Goal: Complete application form: Complete application form

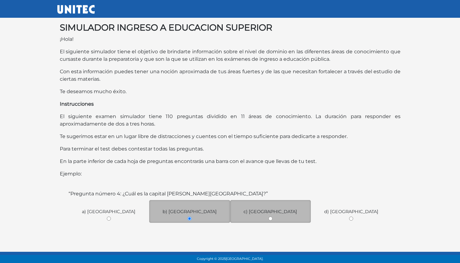
click at [266, 214] on span "c) [GEOGRAPHIC_DATA]" at bounding box center [271, 212] width 54 height 6
click at [276, 211] on span "c) [GEOGRAPHIC_DATA]" at bounding box center [271, 212] width 54 height 6
click at [273, 215] on div "c) [GEOGRAPHIC_DATA]" at bounding box center [270, 211] width 81 height 23
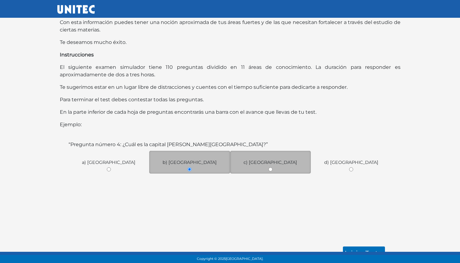
scroll to position [58, 0]
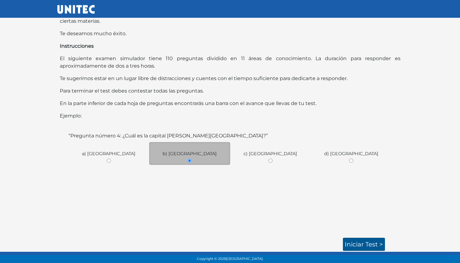
click at [368, 247] on link "Iniciar test >" at bounding box center [364, 244] width 42 height 13
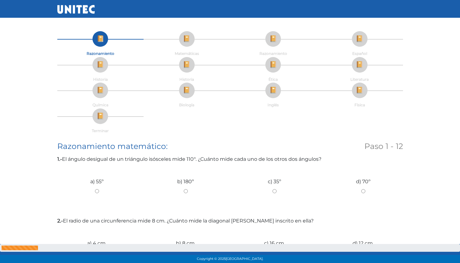
click at [275, 189] on input "c) 35º" at bounding box center [274, 191] width 79 height 4
radio input "true"
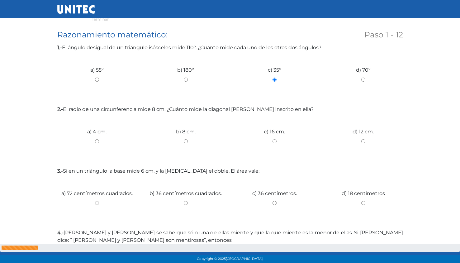
scroll to position [114, 0]
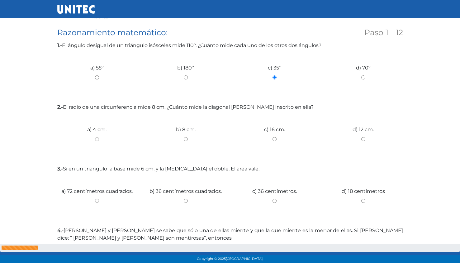
click at [278, 138] on input "c) 16 cm." at bounding box center [274, 139] width 79 height 4
radio input "true"
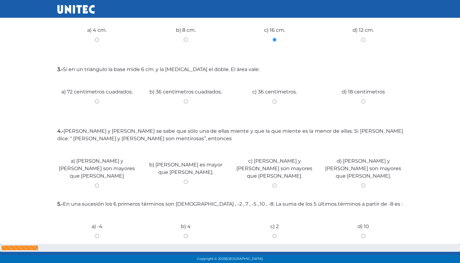
scroll to position [213, 0]
click at [186, 101] on input "b) 36 centímetros cuadrados." at bounding box center [185, 102] width 79 height 4
radio input "true"
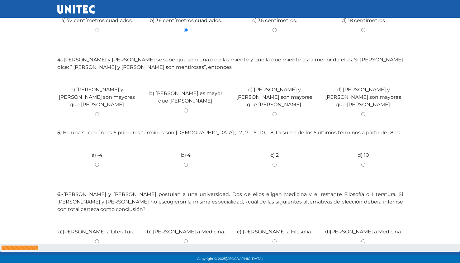
scroll to position [286, 0]
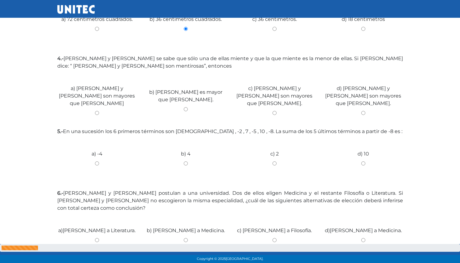
click at [273, 111] on input "c) Carla y Jessica son mayores que Betty." at bounding box center [274, 113] width 79 height 4
radio input "true"
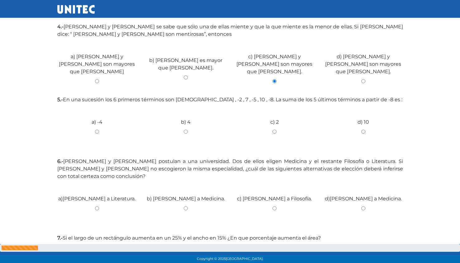
scroll to position [318, 0]
click at [273, 106] on div "c) 2" at bounding box center [274, 128] width 89 height 47
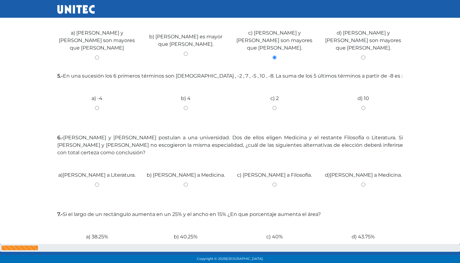
scroll to position [344, 0]
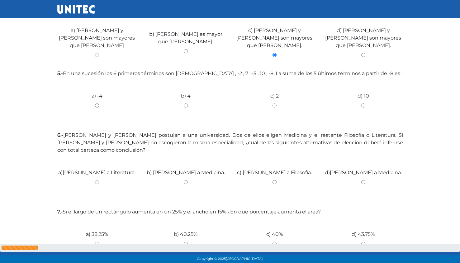
click at [275, 99] on div "c) 2" at bounding box center [274, 103] width 89 height 47
click at [275, 103] on input "c) 2" at bounding box center [274, 105] width 79 height 4
radio input "true"
click at [185, 180] on input "b) José a Medicina." at bounding box center [185, 182] width 79 height 4
radio input "true"
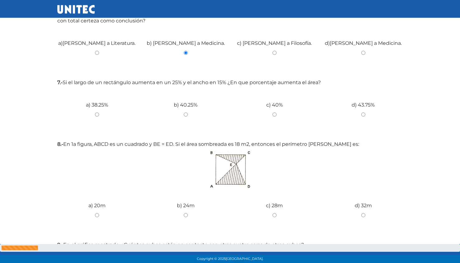
scroll to position [474, 0]
click at [363, 112] on input "d) 43.75%" at bounding box center [363, 114] width 79 height 4
radio input "true"
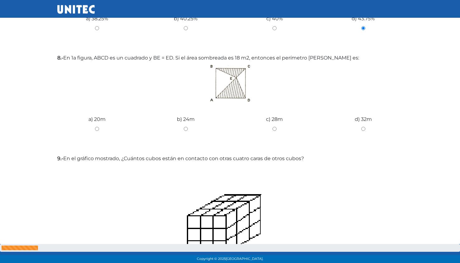
scroll to position [560, 0]
click at [191, 127] on input "b) 24m" at bounding box center [185, 129] width 79 height 4
radio input "true"
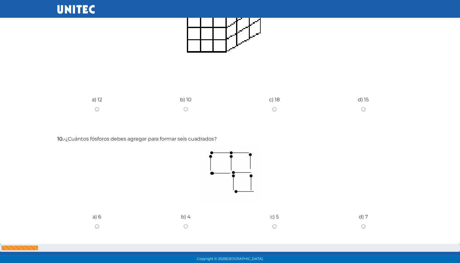
scroll to position [777, 0]
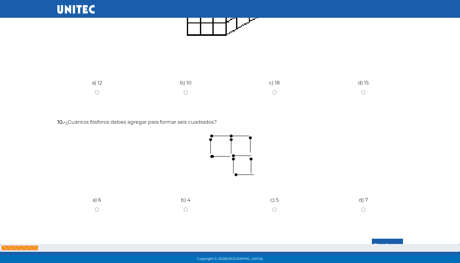
click at [187, 208] on input "b) 4" at bounding box center [185, 210] width 79 height 4
radio input "true"
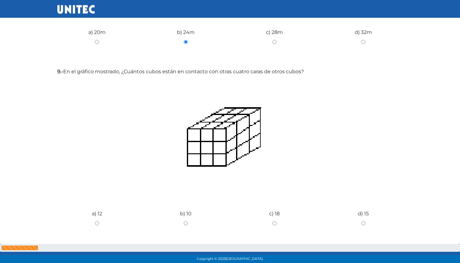
scroll to position [648, 0]
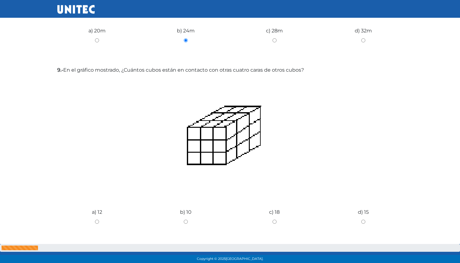
click at [273, 220] on input "c) 18" at bounding box center [274, 222] width 79 height 4
radio input "true"
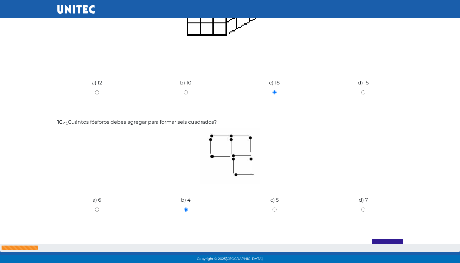
click at [386, 239] on input "Siguiente" at bounding box center [387, 246] width 31 height 14
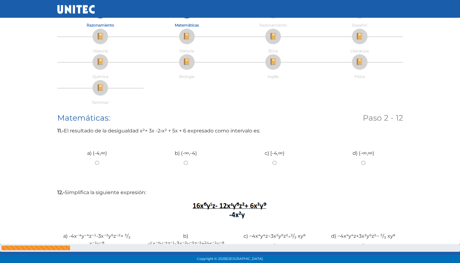
scroll to position [0, 0]
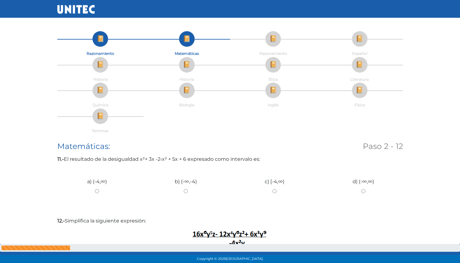
click at [281, 191] on input "c) [-4,∞)" at bounding box center [274, 191] width 79 height 4
radio input "true"
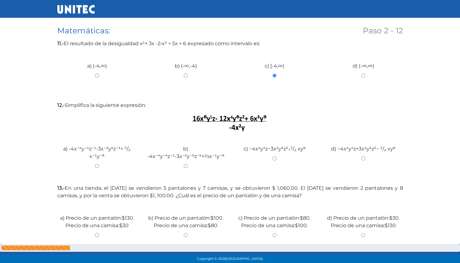
scroll to position [117, 0]
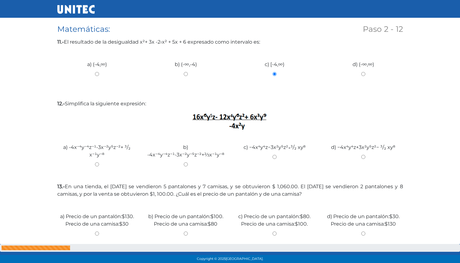
click at [362, 157] on input "d) −4x⁴y⁴z+3x²y⁵z²− ³/₂ xy⁸" at bounding box center [363, 157] width 79 height 4
radio input "true"
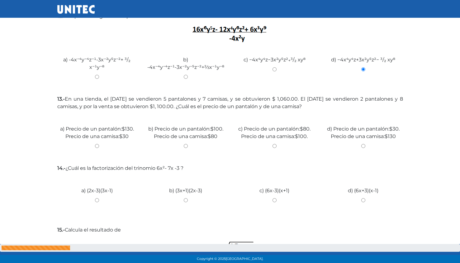
scroll to position [205, 0]
click at [365, 146] on input "d) Precio de un pantalón:$30. Precio de una camisa:$130" at bounding box center [363, 146] width 79 height 4
radio input "true"
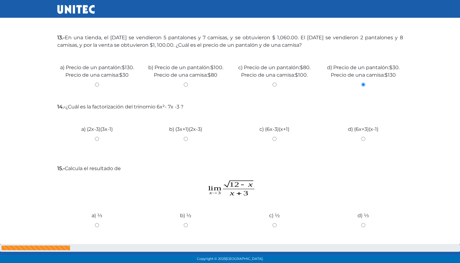
scroll to position [268, 0]
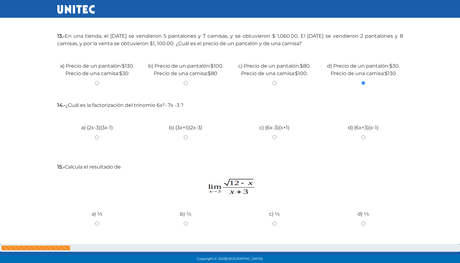
click at [97, 138] on input "a) (2x-3)(3x-1)" at bounding box center [96, 137] width 79 height 4
radio input "true"
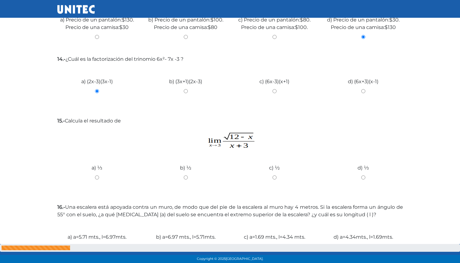
scroll to position [314, 0]
click at [96, 177] on input "a) ⅓" at bounding box center [96, 177] width 79 height 4
radio input "true"
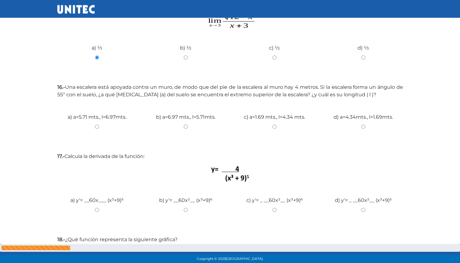
scroll to position [433, 0]
click at [96, 130] on div "a) a=5.71 mts., l=6.97mts." at bounding box center [97, 125] width 89 height 47
click at [96, 127] on input "a) a=5.71 mts., l=6.97mts." at bounding box center [96, 127] width 79 height 4
radio input "true"
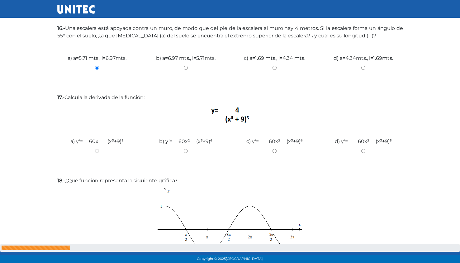
scroll to position [497, 0]
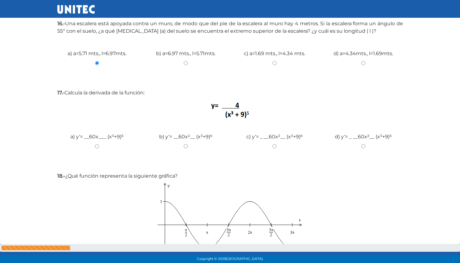
click at [186, 146] on input "b) y‘= __60x²__ (x³+9)⁶" at bounding box center [185, 146] width 79 height 4
radio input "true"
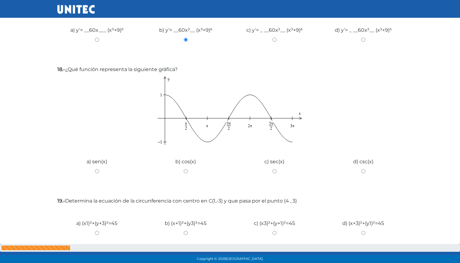
scroll to position [601, 0]
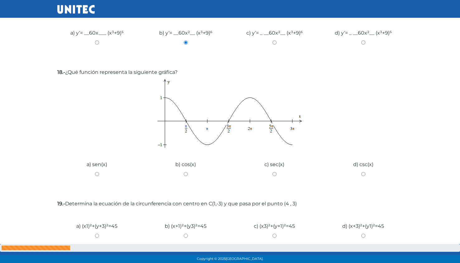
click at [185, 171] on div "b) cos(x)" at bounding box center [185, 171] width 89 height 47
click at [185, 175] on input "b) cos(x)" at bounding box center [185, 174] width 79 height 4
radio input "true"
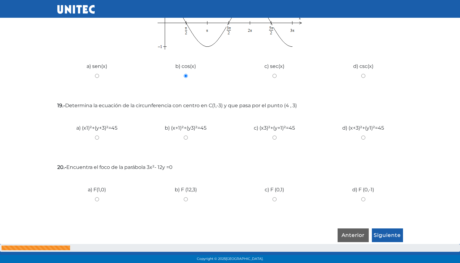
scroll to position [700, 0]
click at [98, 136] on input "a) (x­1)²+(y+3)²=45" at bounding box center [96, 137] width 79 height 4
radio input "true"
click at [275, 199] on input "c) F (0,1)" at bounding box center [274, 198] width 79 height 4
radio input "true"
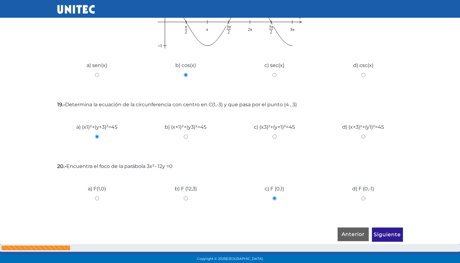
click at [390, 236] on input "Siguiente" at bounding box center [387, 234] width 31 height 14
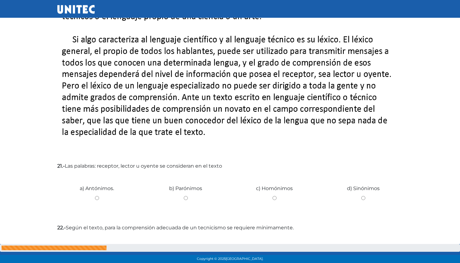
scroll to position [192, 0]
click at [274, 196] on input "c) Homónimos" at bounding box center [274, 198] width 79 height 4
radio input "true"
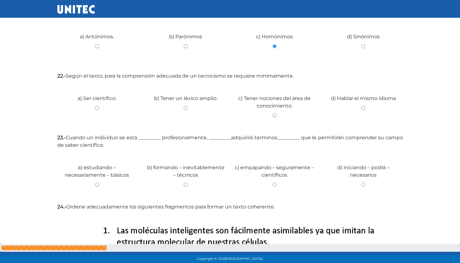
scroll to position [346, 0]
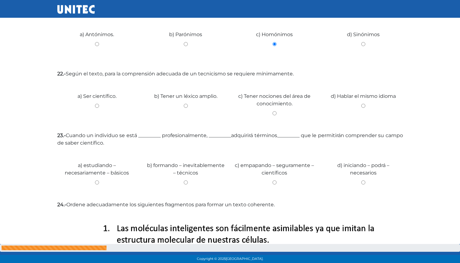
click at [275, 113] on input "c) Tener nociones del área de conocimiento." at bounding box center [274, 113] width 79 height 4
radio input "true"
click at [187, 183] on input "b) formando – inevitablemente – técnicos" at bounding box center [185, 182] width 79 height 4
radio input "true"
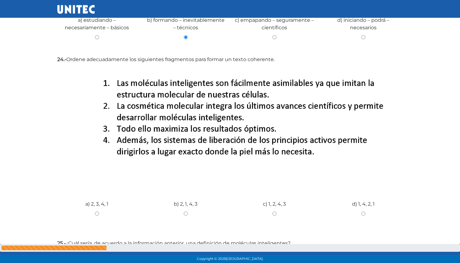
scroll to position [492, 0]
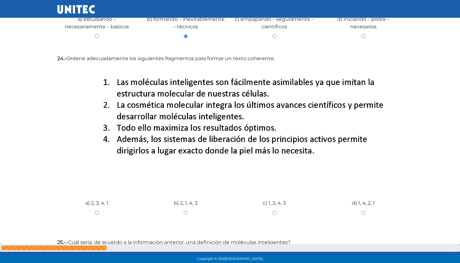
click at [186, 213] on input "b) 2, 1, 4, 3" at bounding box center [185, 213] width 79 height 4
radio input "true"
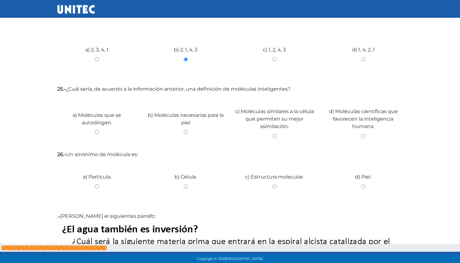
scroll to position [650, 0]
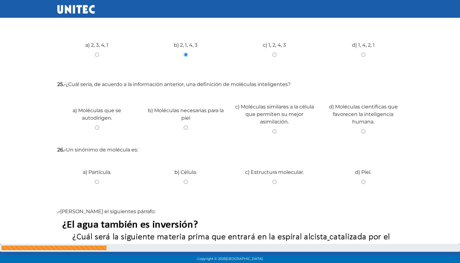
click at [276, 129] on input "c) Moléculas similares a la célula que permiten su mejor asimilación." at bounding box center [274, 131] width 79 height 4
radio input "true"
click at [98, 183] on input "a) Partícula." at bounding box center [96, 182] width 79 height 4
radio input "true"
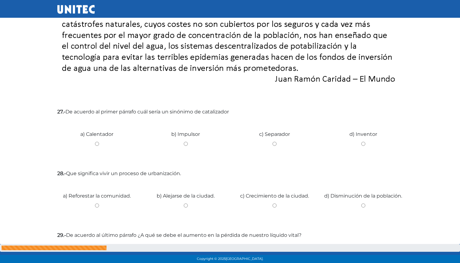
scroll to position [1041, 0]
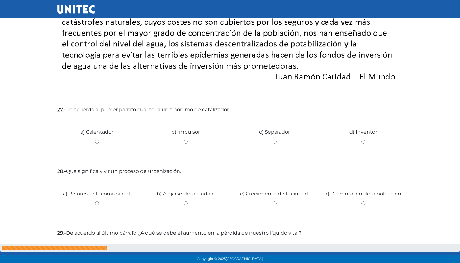
click at [187, 141] on input "b) Impulsor" at bounding box center [185, 142] width 79 height 4
radio input "true"
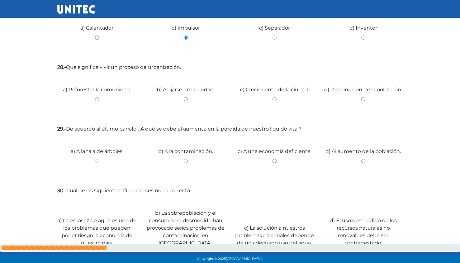
scroll to position [1145, 0]
click at [273, 99] on input "c) Crecimiento de la ciudad." at bounding box center [274, 99] width 79 height 4
radio input "true"
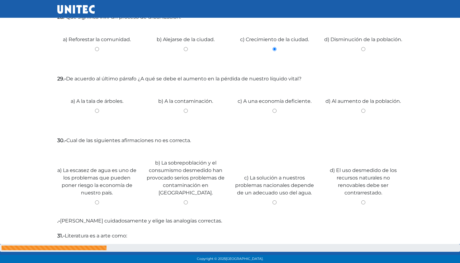
scroll to position [1194, 0]
click at [364, 113] on input "d) Al aumento de la población." at bounding box center [363, 112] width 79 height 4
radio input "true"
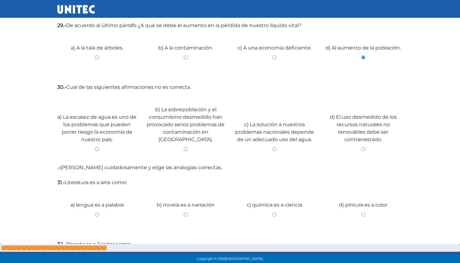
scroll to position [1248, 0]
click at [275, 147] on input "c) La solución a nuestros problemas nacionales depende de un adecuado uso del a…" at bounding box center [274, 149] width 79 height 4
radio input "true"
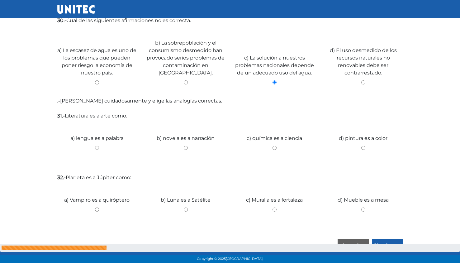
scroll to position [1313, 0]
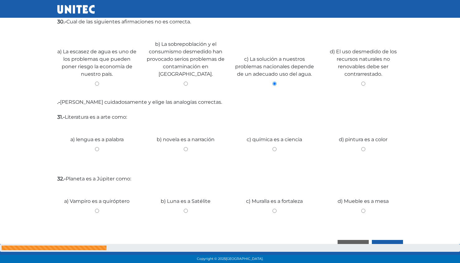
click at [273, 147] on input "c) química es a ciencia" at bounding box center [274, 149] width 79 height 4
radio input "true"
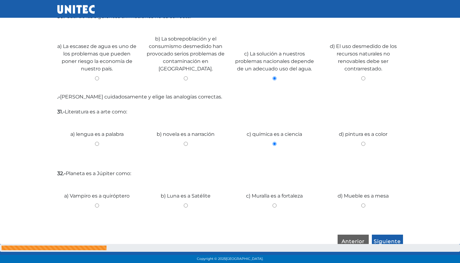
click at [363, 203] on input "d) Mueble es a mesa" at bounding box center [363, 205] width 79 height 4
radio input "true"
click at [384, 236] on input "Siguiente" at bounding box center [387, 242] width 31 height 14
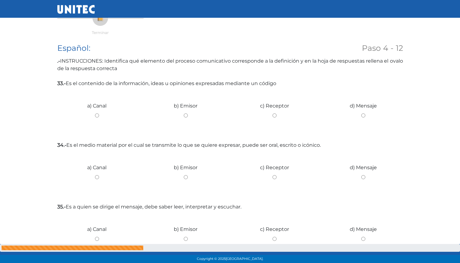
scroll to position [98, 0]
click at [363, 116] on input "d) Mensaje" at bounding box center [363, 115] width 79 height 4
radio input "true"
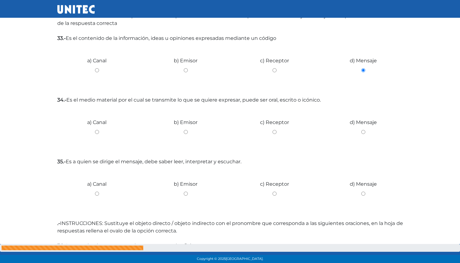
scroll to position [142, 0]
click at [96, 132] on input "a) Canal" at bounding box center [96, 133] width 79 height 4
radio input "true"
click at [273, 194] on input "c) Receptor" at bounding box center [274, 195] width 79 height 4
radio input "true"
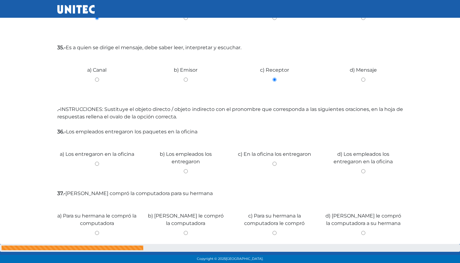
scroll to position [266, 0]
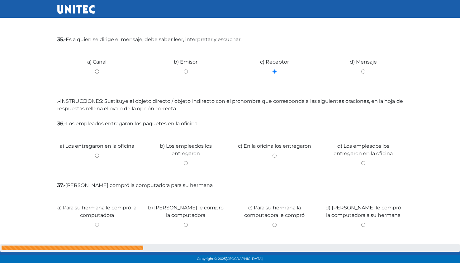
click at [363, 162] on input "d) Los empleados los entregaron en la oficina" at bounding box center [363, 163] width 79 height 4
radio input "true"
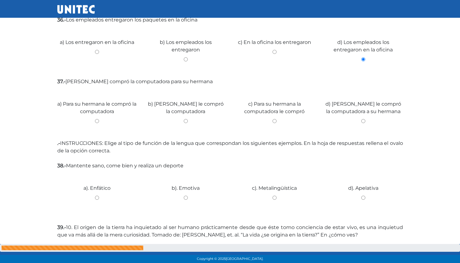
scroll to position [371, 0]
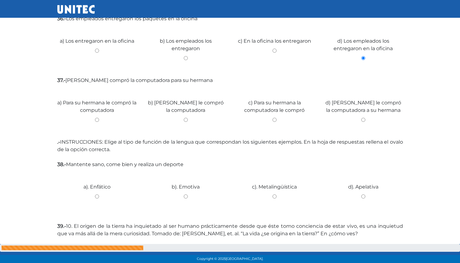
click at [362, 120] on input "d) Ricardo le compró la computadora a su hermana" at bounding box center [363, 120] width 79 height 4
radio input "true"
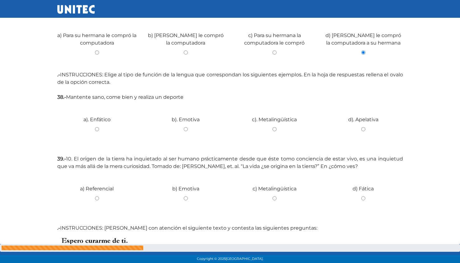
scroll to position [447, 0]
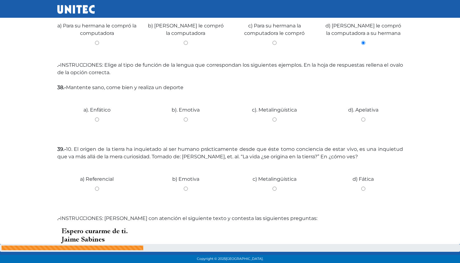
click at [361, 118] on input "d). Apelativa" at bounding box center [363, 119] width 79 height 4
radio input "true"
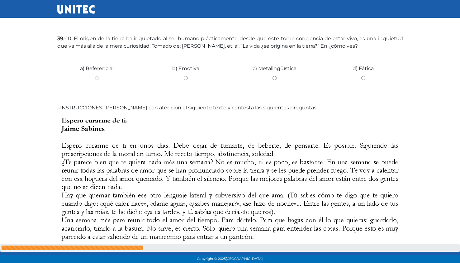
scroll to position [558, 0]
click at [96, 78] on input "a) Referencial" at bounding box center [96, 78] width 79 height 4
radio input "true"
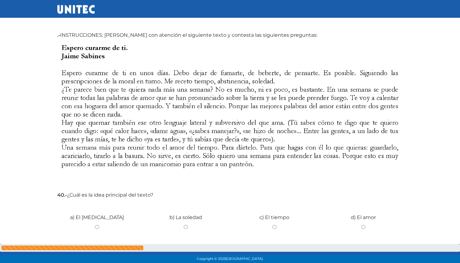
scroll to position [631, 0]
click at [362, 227] on input "d) El amor" at bounding box center [363, 226] width 79 height 4
radio input "true"
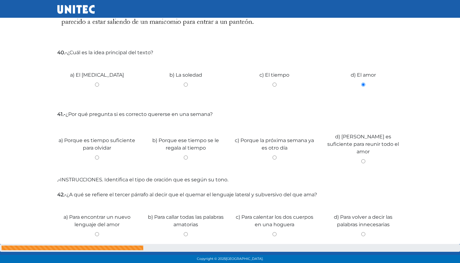
scroll to position [774, 0]
click at [363, 158] on input "d) Porque es suficiente para reunir todo el amor" at bounding box center [363, 160] width 79 height 4
radio input "true"
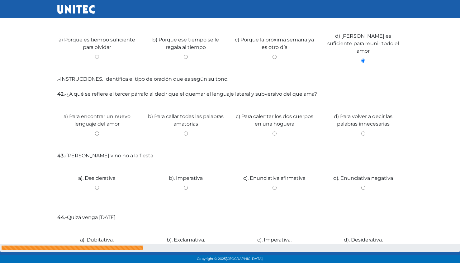
scroll to position [873, 0]
click at [186, 132] on input "b) Para callar todas las palabras amatorias" at bounding box center [185, 134] width 79 height 4
radio input "true"
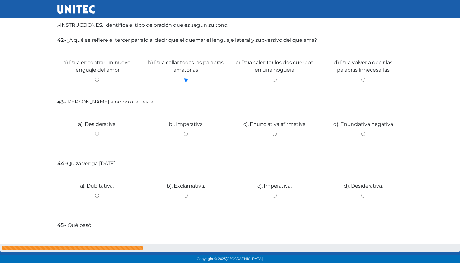
scroll to position [929, 0]
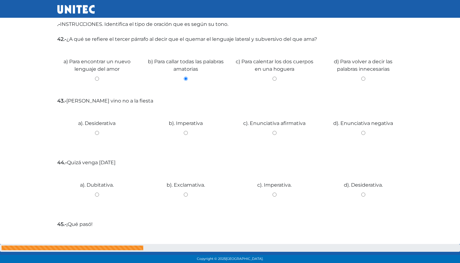
click at [363, 131] on input "d). Enunciativa negativa" at bounding box center [363, 133] width 79 height 4
radio input "true"
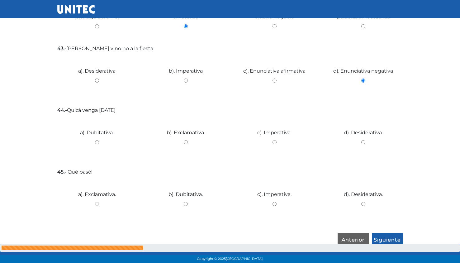
scroll to position [981, 0]
click at [97, 140] on input "a). Dubitativa." at bounding box center [96, 142] width 79 height 4
radio input "true"
click at [96, 202] on input "a). Exclamativa." at bounding box center [96, 204] width 79 height 4
radio input "true"
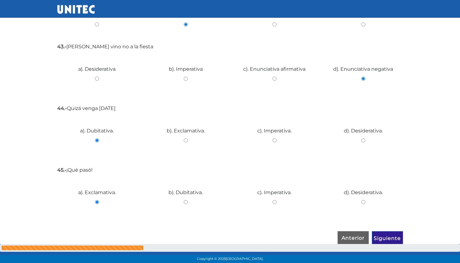
click at [392, 236] on input "Siguiente" at bounding box center [387, 238] width 31 height 14
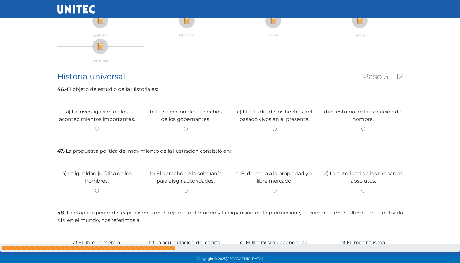
scroll to position [70, 0]
click at [96, 127] on input "a) La investigación de los acontecimientos importantes." at bounding box center [96, 128] width 79 height 4
radio input "true"
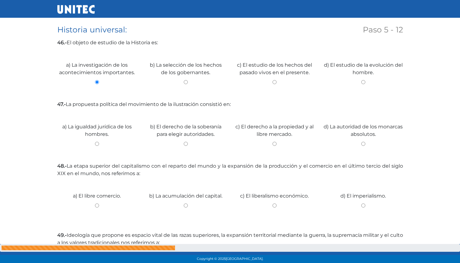
scroll to position [116, 0]
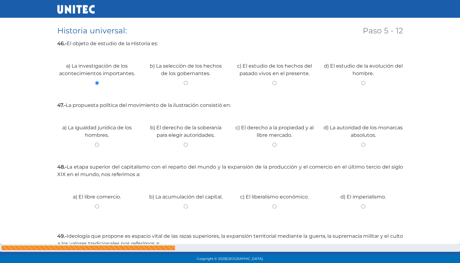
click at [179, 145] on input "b) El derecho de la soberanía para elegir autoridades." at bounding box center [185, 145] width 79 height 4
radio input "true"
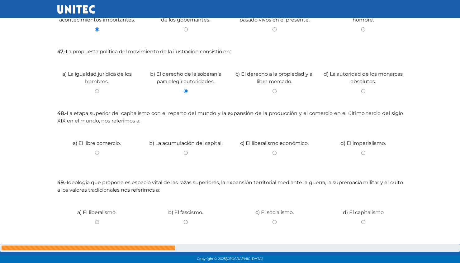
scroll to position [170, 0]
click at [363, 152] on input "d) El imperialismo." at bounding box center [363, 153] width 79 height 4
radio input "true"
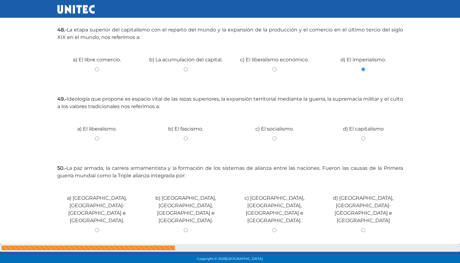
scroll to position [253, 0]
click at [185, 136] on input "b) El fascismo." at bounding box center [185, 138] width 79 height 4
radio input "true"
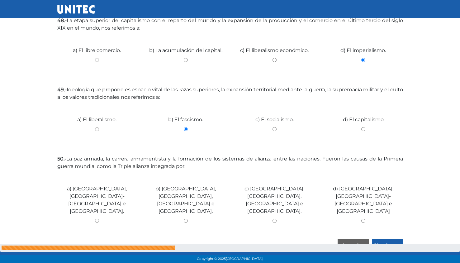
click at [97, 219] on input "a) Alemania, Austria- Hungría e Italia." at bounding box center [96, 221] width 79 height 4
radio input "true"
click at [390, 239] on input "Siguiente" at bounding box center [387, 246] width 31 height 14
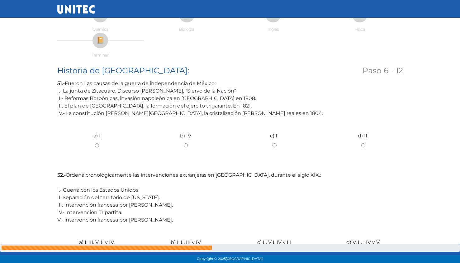
scroll to position [76, 0]
click at [276, 146] on input "c) II" at bounding box center [274, 145] width 79 height 4
radio input "true"
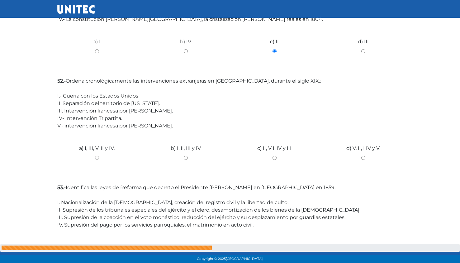
scroll to position [169, 0]
click at [364, 158] on input "d) V, II, I IV y V." at bounding box center [363, 158] width 79 height 4
radio input "true"
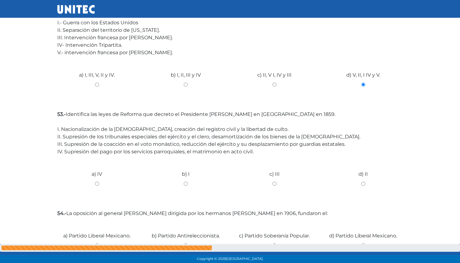
scroll to position [245, 0]
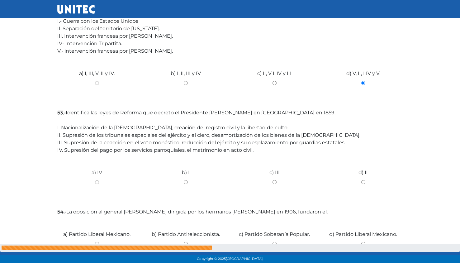
click at [185, 182] on input "b) I" at bounding box center [185, 182] width 79 height 4
radio input "true"
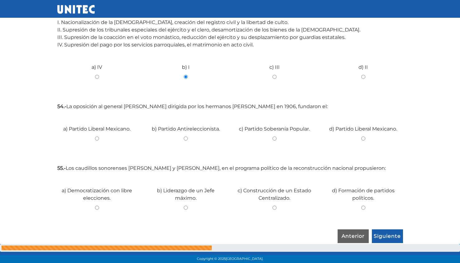
scroll to position [351, 0]
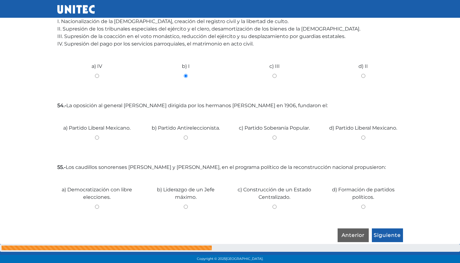
click at [96, 138] on input "a) Partido Liberal Mexicano." at bounding box center [96, 138] width 79 height 4
radio input "true"
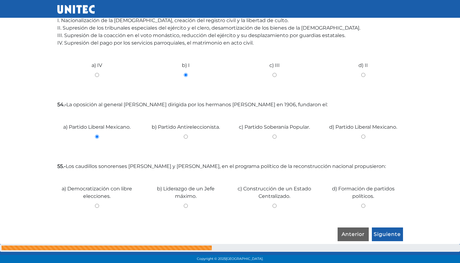
click at [276, 205] on input "c) Construcción de un Estado Centralizado." at bounding box center [274, 206] width 79 height 4
radio input "true"
click at [390, 237] on input "Siguiente" at bounding box center [387, 234] width 31 height 14
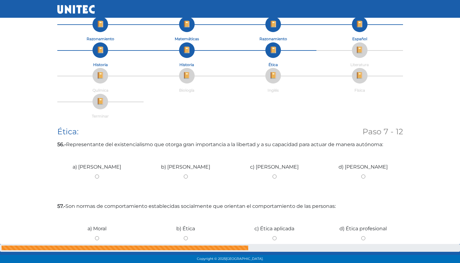
scroll to position [0, 0]
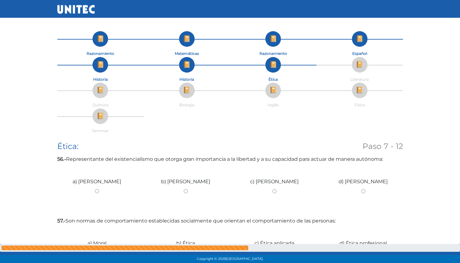
click at [96, 190] on input "a) Sartre" at bounding box center [96, 191] width 79 height 4
radio input "true"
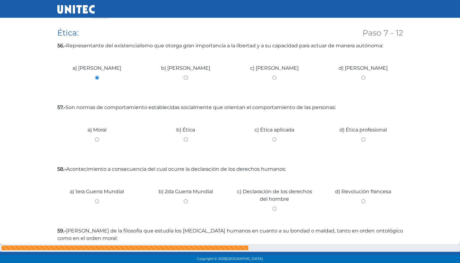
scroll to position [119, 0]
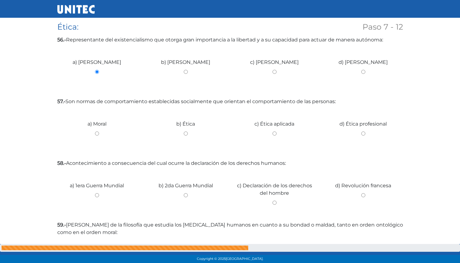
click at [191, 133] on input "b) Ética" at bounding box center [185, 134] width 79 height 4
radio input "true"
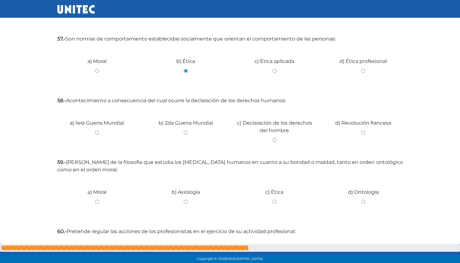
scroll to position [182, 0]
click at [187, 133] on input "b) 2da Guerra Mundial" at bounding box center [185, 132] width 79 height 4
radio input "true"
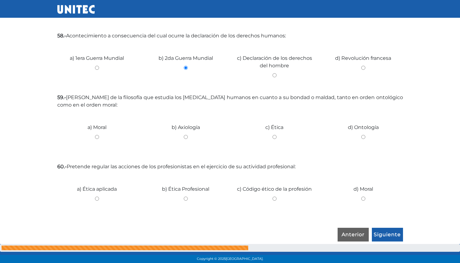
scroll to position [247, 0]
click at [363, 137] on input "d) Ontología" at bounding box center [363, 137] width 79 height 4
radio input "true"
click at [276, 199] on input "c) Código ético de la profesión" at bounding box center [274, 198] width 79 height 4
radio input "true"
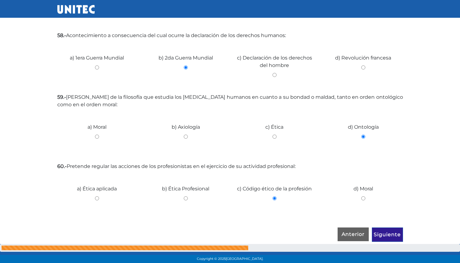
click at [389, 234] on input "Siguiente" at bounding box center [387, 234] width 31 height 14
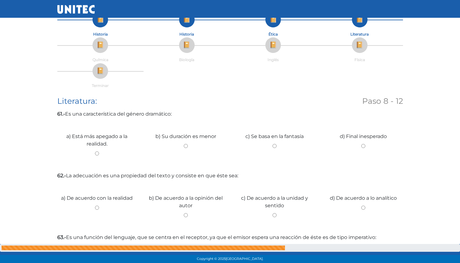
scroll to position [0, 0]
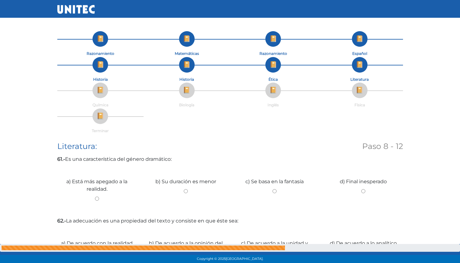
click at [104, 190] on label "a) Está más apegado a la realidad." at bounding box center [96, 185] width 79 height 15
click at [104, 197] on input "a) Está más apegado a la realidad." at bounding box center [96, 199] width 79 height 4
radio input "true"
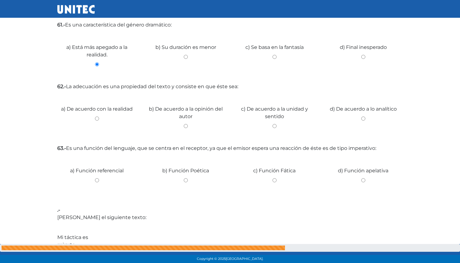
scroll to position [134, 0]
click at [275, 128] on input "c) De acuerdo a la unidad y sentido" at bounding box center [274, 127] width 79 height 4
radio input "true"
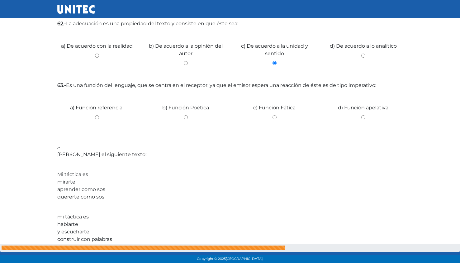
scroll to position [197, 0]
click at [363, 117] on input "d) Función apelativa" at bounding box center [363, 117] width 79 height 4
radio input "true"
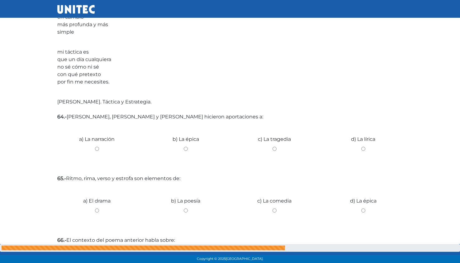
scroll to position [569, 0]
click at [364, 149] on input "d) La lírica" at bounding box center [363, 149] width 79 height 4
radio input "true"
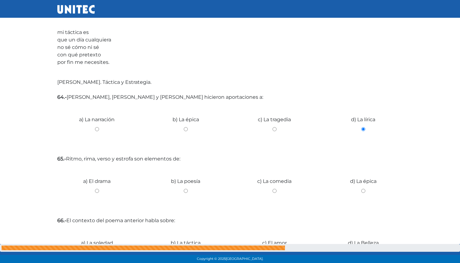
scroll to position [640, 0]
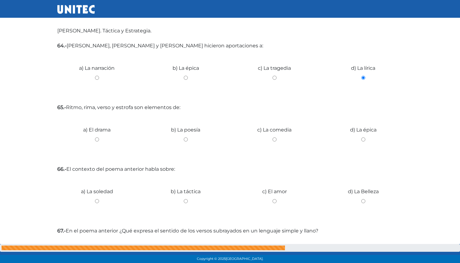
click at [186, 139] on input "b) La poesía" at bounding box center [185, 139] width 79 height 4
radio input "true"
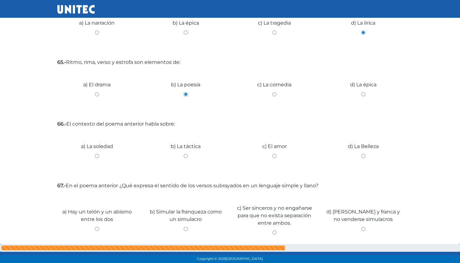
scroll to position [684, 0]
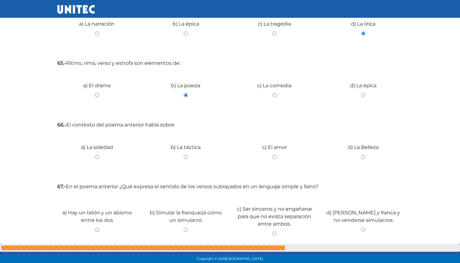
click at [365, 156] on input "d) La Belleza" at bounding box center [363, 157] width 79 height 4
radio input "true"
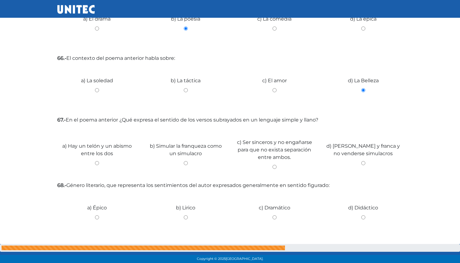
scroll to position [752, 0]
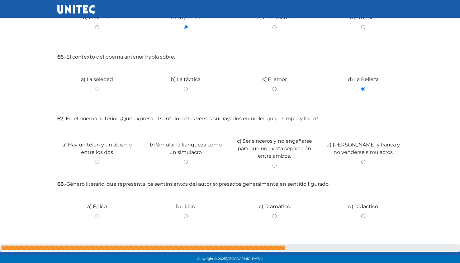
click at [279, 165] on input "c) Ser sinceros y no engañarse para que no exista separación entre ambos." at bounding box center [274, 166] width 79 height 4
radio input "true"
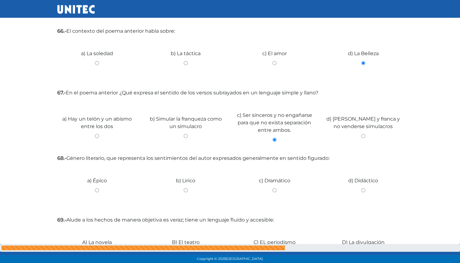
scroll to position [801, 0]
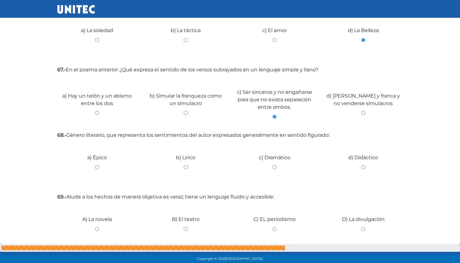
click at [186, 167] on input "b) Lirico" at bounding box center [185, 167] width 79 height 4
radio input "true"
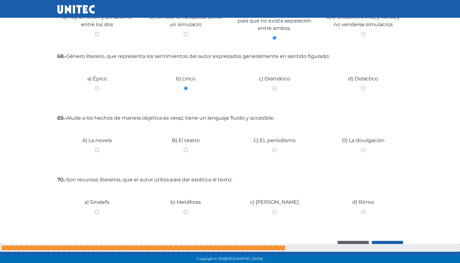
scroll to position [893, 0]
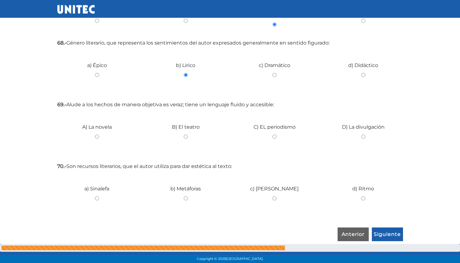
click at [365, 137] on input "D) La divulgación" at bounding box center [363, 137] width 79 height 4
radio input "true"
click at [182, 199] on input "b) Metáforas" at bounding box center [185, 198] width 79 height 4
radio input "true"
click at [385, 237] on input "Siguiente" at bounding box center [387, 234] width 31 height 14
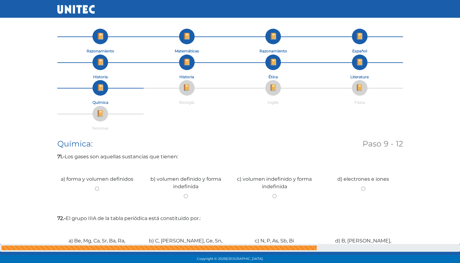
scroll to position [0, 0]
